Goal: Task Accomplishment & Management: Use online tool/utility

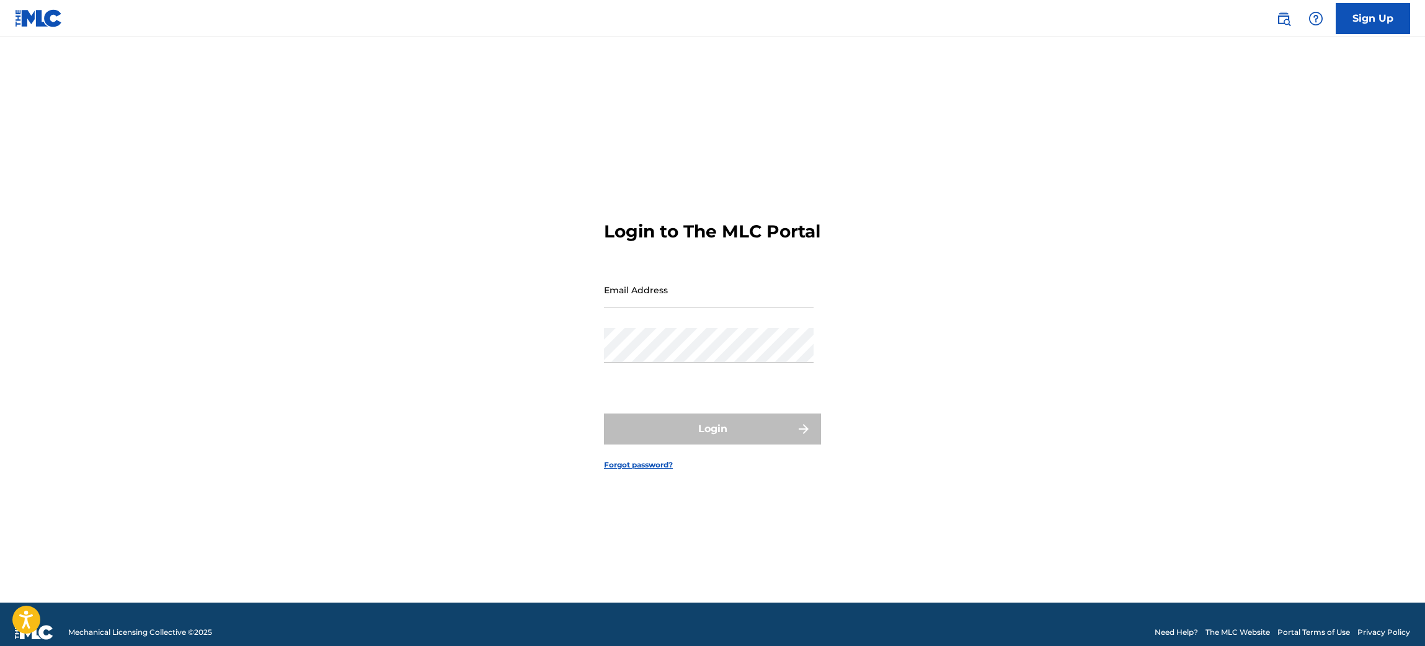
click at [739, 380] on div "Password" at bounding box center [709, 356] width 210 height 56
type input "[PERSON_NAME][EMAIL_ADDRESS][PERSON_NAME][DOMAIN_NAME]"
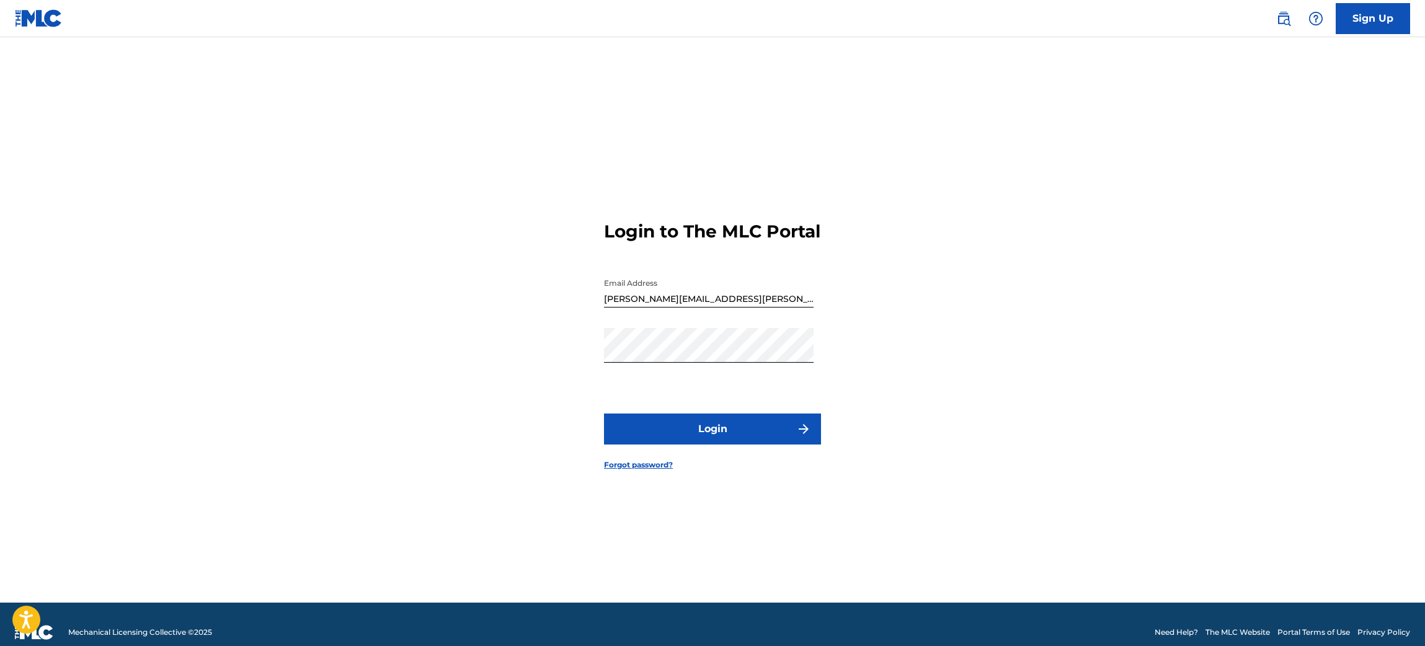
click at [665, 445] on button "Login" at bounding box center [712, 429] width 217 height 31
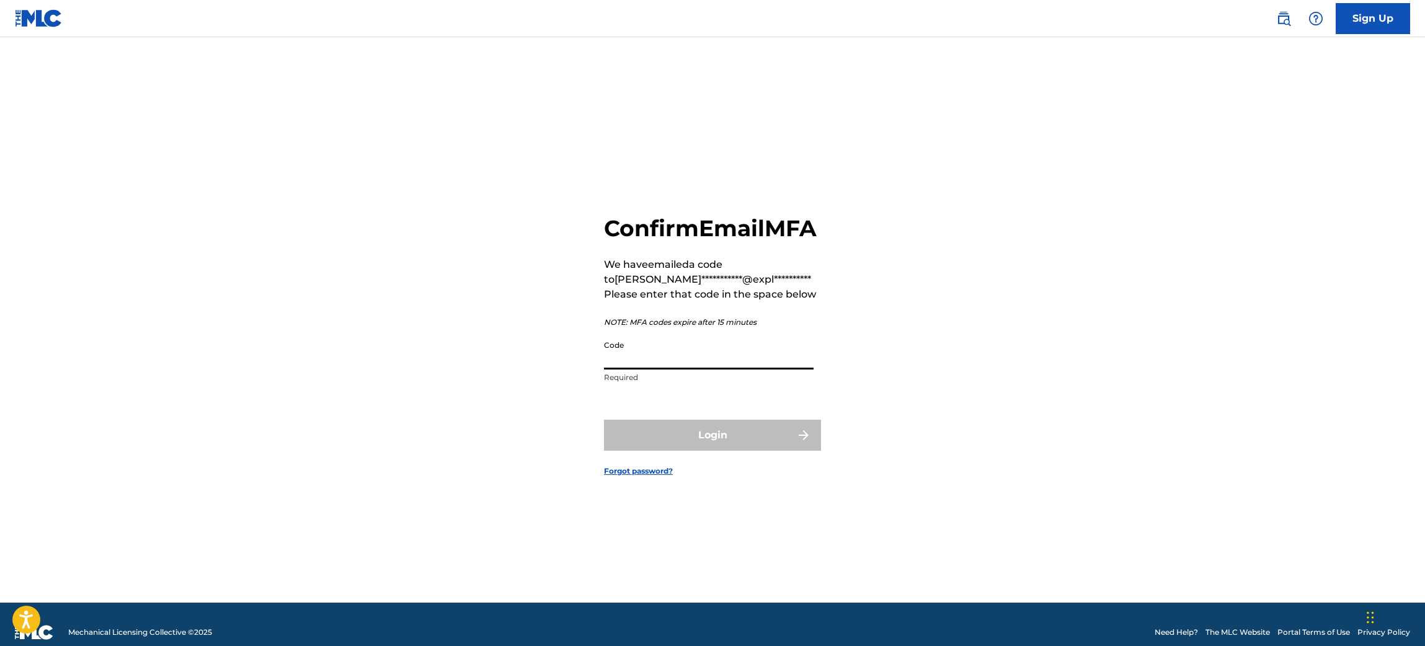
click at [703, 370] on input "Code" at bounding box center [709, 351] width 210 height 35
paste input "827763"
type input "827763"
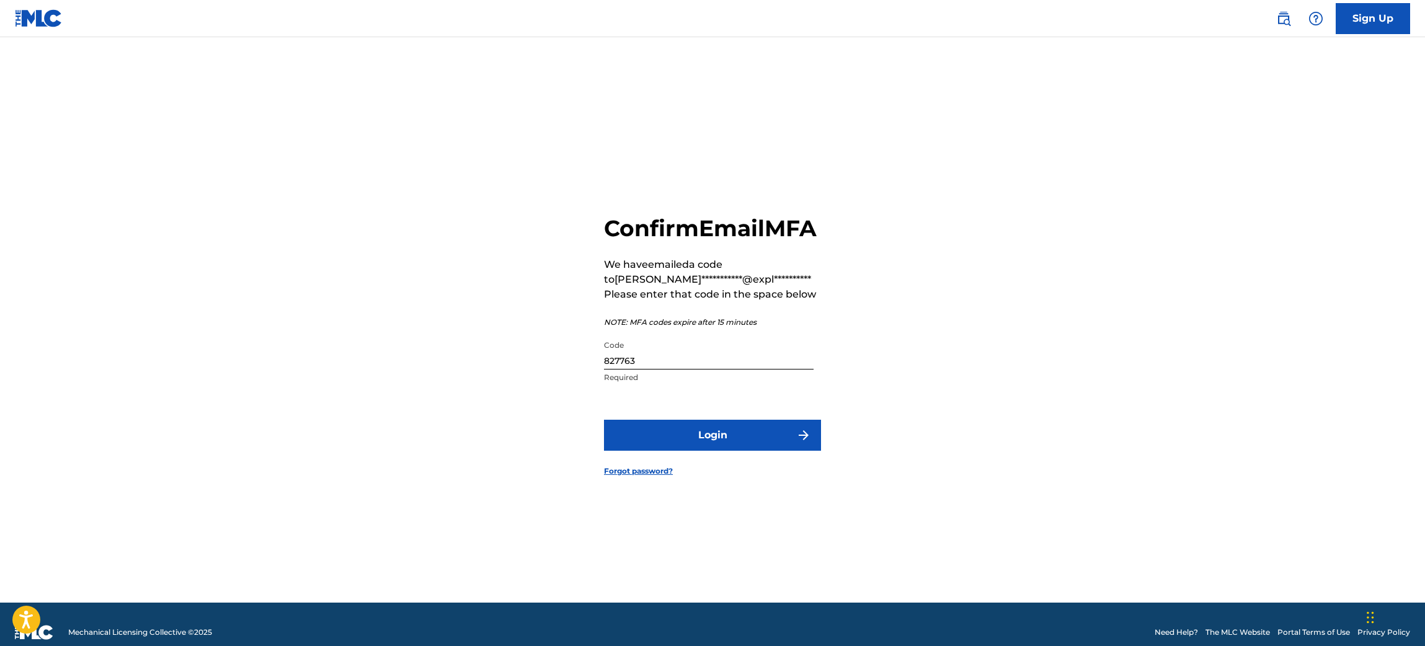
click at [687, 448] on button "Login" at bounding box center [712, 435] width 217 height 31
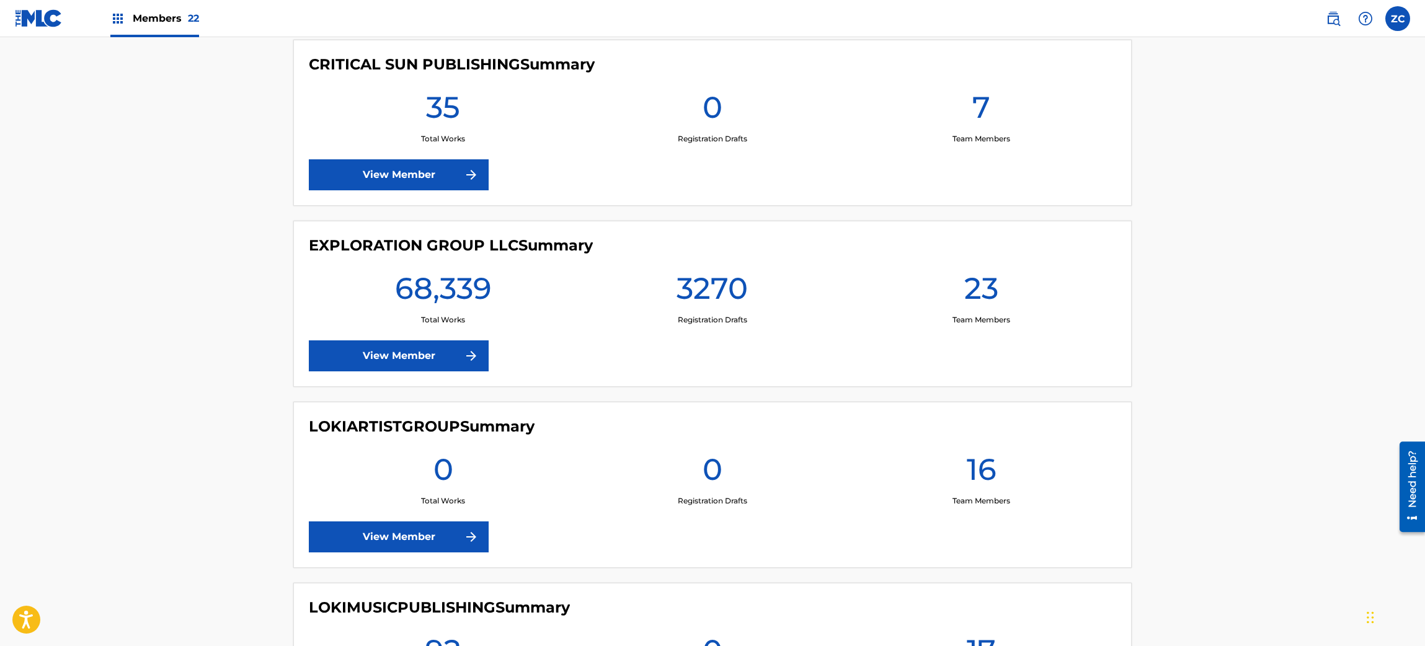
scroll to position [2108, 0]
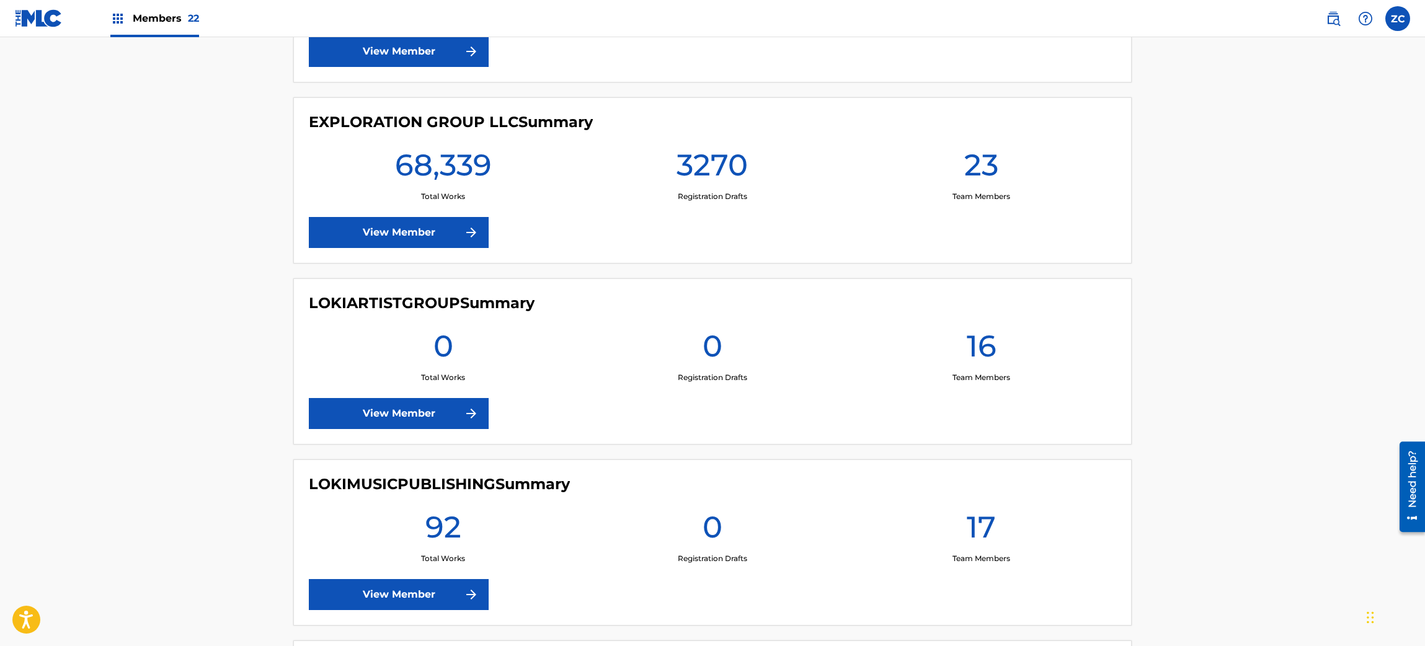
click at [435, 241] on link "View Member" at bounding box center [399, 232] width 180 height 31
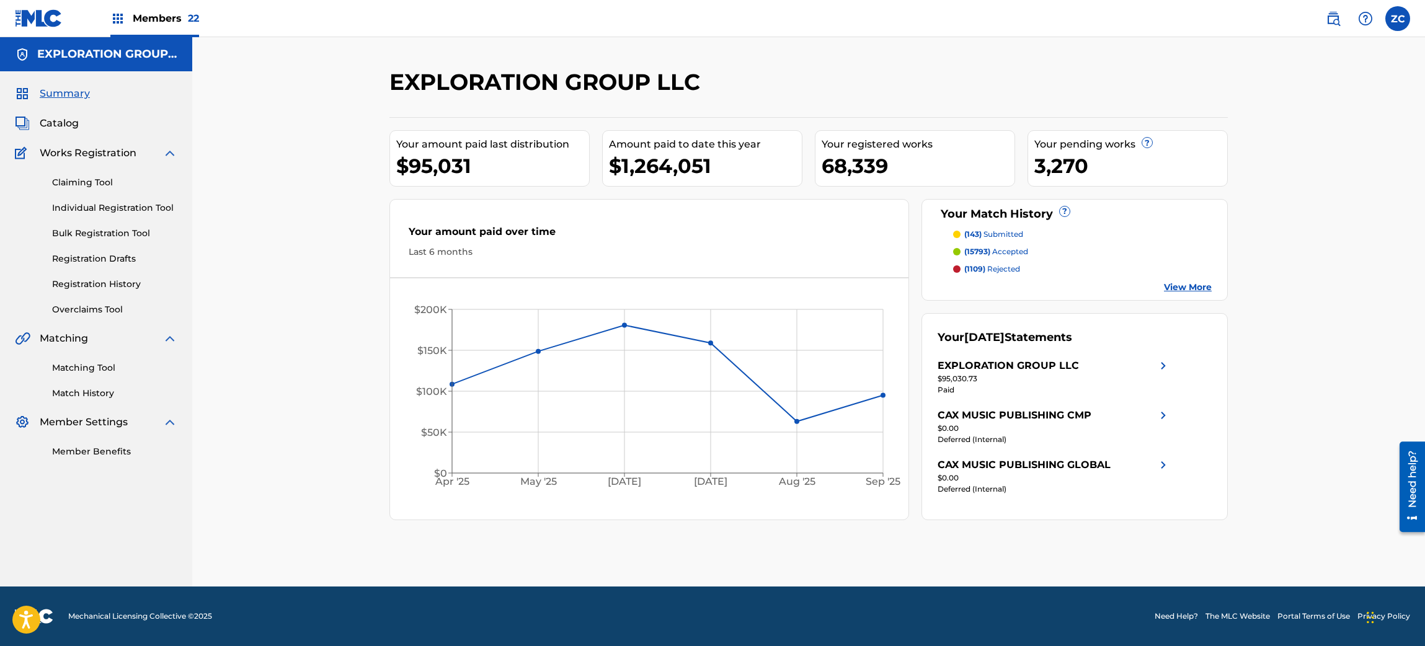
click at [94, 363] on link "Matching Tool" at bounding box center [114, 368] width 125 height 13
